Goal: Find contact information

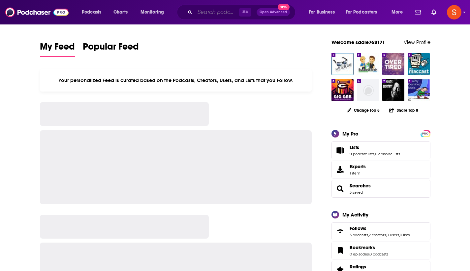
click at [210, 15] on input "Search podcasts, credits, & more..." at bounding box center [217, 12] width 44 height 11
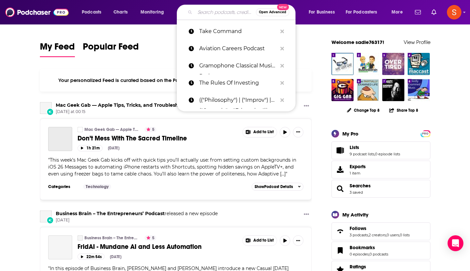
paste input "Excess Returns"
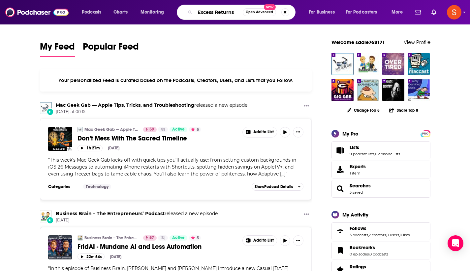
type input "Excess Returns"
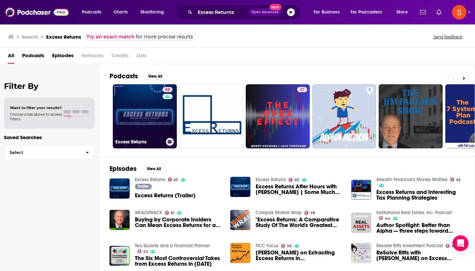
click at [157, 97] on link "63 Excess Returns" at bounding box center [145, 116] width 64 height 64
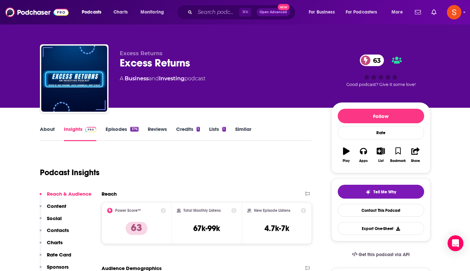
click at [61, 229] on p "Contacts" at bounding box center [58, 230] width 22 height 6
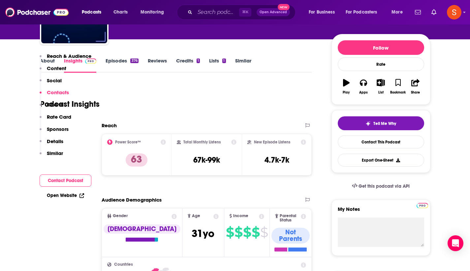
scroll to position [536, 0]
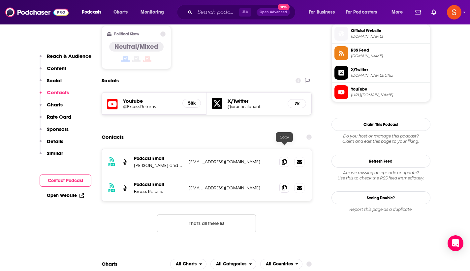
click at [285, 185] on icon at bounding box center [284, 187] width 5 height 5
click at [231, 11] on input "Search podcasts, credits, & more..." at bounding box center [217, 12] width 44 height 11
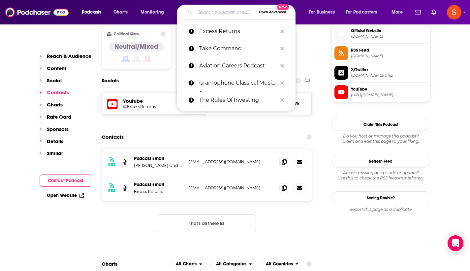
paste input "Daily Music Headlines"
type input "Daily Music Headlines"
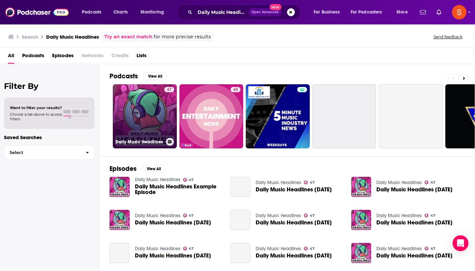
click at [153, 94] on link "47 Daily Music Headlines" at bounding box center [145, 116] width 64 height 64
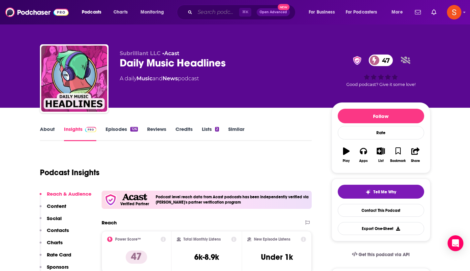
click at [224, 11] on input "Search podcasts, credits, & more..." at bounding box center [217, 12] width 44 height 11
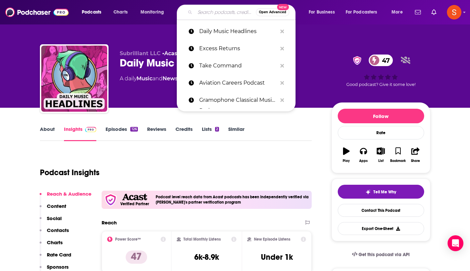
paste input "Perfect Pitch"
type input "Perfect Pitch"
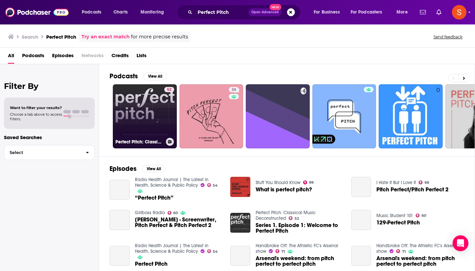
click at [149, 102] on link "52 Perfect Pitch: Classical Music Deconstructed" at bounding box center [145, 116] width 64 height 64
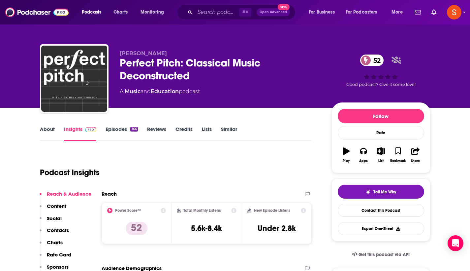
click at [60, 227] on p "Contacts" at bounding box center [58, 230] width 22 height 6
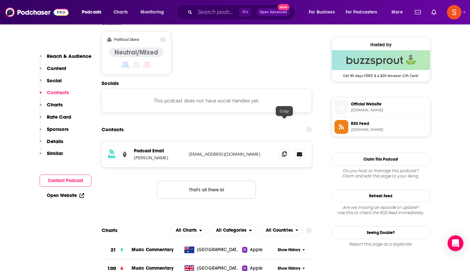
click at [284, 149] on span at bounding box center [284, 154] width 10 height 10
click at [220, 13] on input "Search podcasts, credits, & more..." at bounding box center [217, 12] width 44 height 11
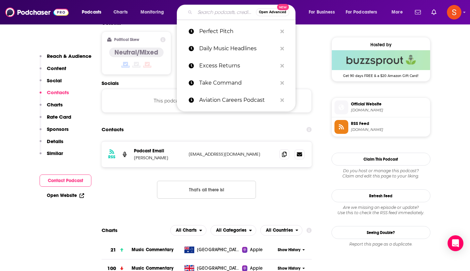
paste input "Whiskey Riff Raff"
type input "Whiskey Riff Raff"
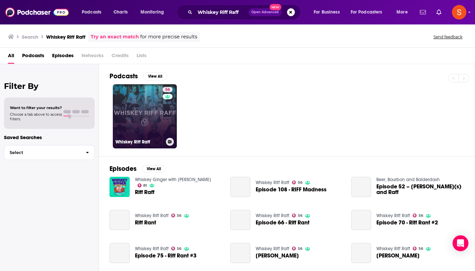
click at [134, 108] on link "56 Whiskey Riff Raff" at bounding box center [145, 116] width 64 height 64
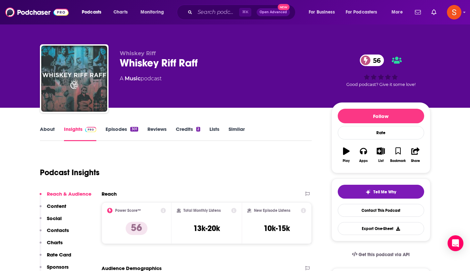
click at [51, 228] on p "Contacts" at bounding box center [58, 230] width 22 height 6
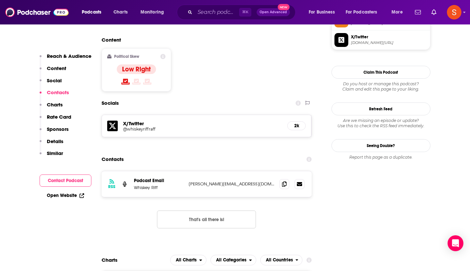
scroll to position [536, 0]
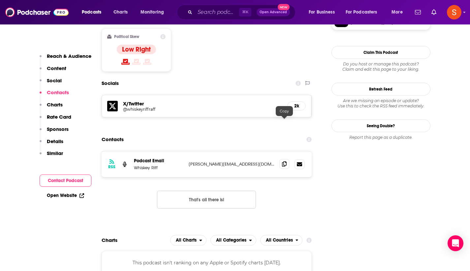
click at [285, 161] on icon at bounding box center [284, 163] width 5 height 5
click at [222, 13] on input "Search podcasts, credits, & more..." at bounding box center [217, 12] width 44 height 11
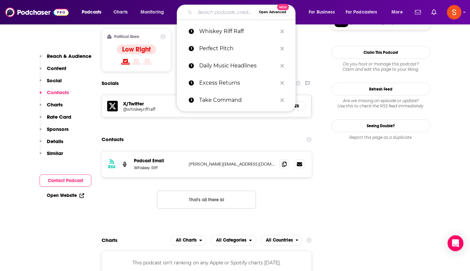
paste input "Like Minds"
type input "Like Minds"
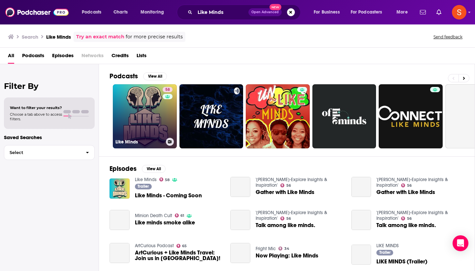
click at [148, 116] on link "58 Like Minds" at bounding box center [145, 116] width 64 height 64
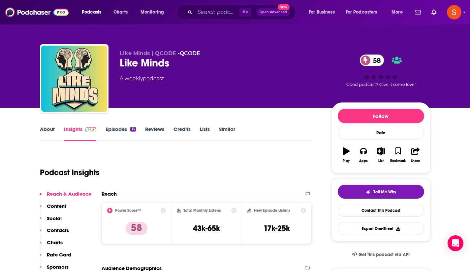
click at [64, 229] on p "Contacts" at bounding box center [58, 230] width 22 height 6
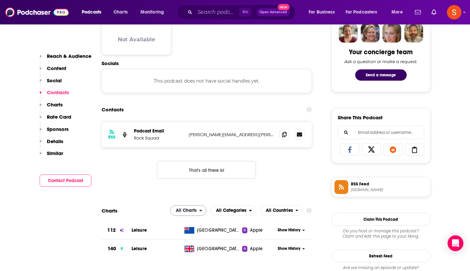
scroll to position [342, 0]
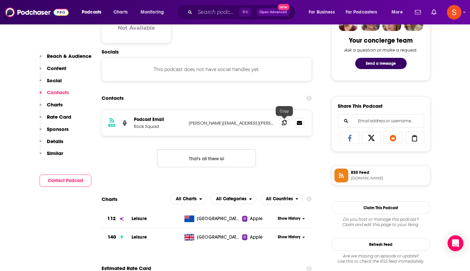
click at [284, 121] on icon at bounding box center [284, 122] width 5 height 5
